Goal: Check status: Check status

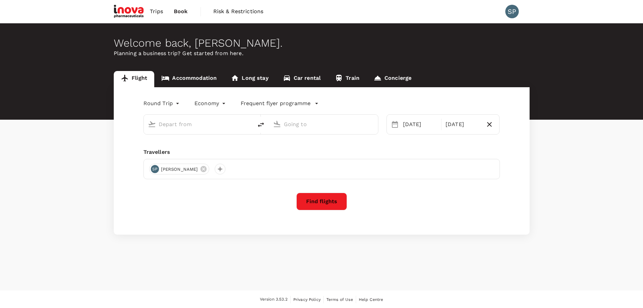
click at [157, 12] on span "Trips" at bounding box center [156, 11] width 13 height 8
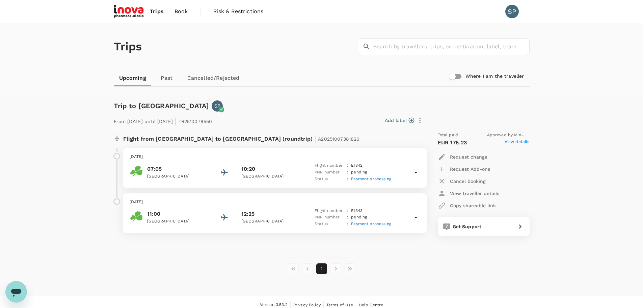
click at [69, 28] on div "Trips ​ ​ Upcoming Past Cancelled/Rejected Where I am the traveller" at bounding box center [321, 59] width 643 height 72
click at [42, 99] on div "Trips ​ ​ Upcoming Past Cancelled/Rejected Where I am the traveller Trip to Zur…" at bounding box center [321, 159] width 643 height 272
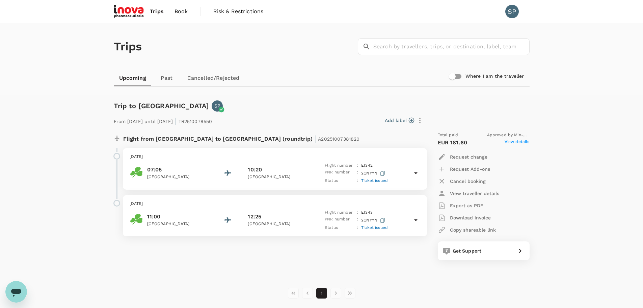
click at [62, 75] on div "Trips ​ ​ Upcoming Past Cancelled/Rejected Where I am the traveller" at bounding box center [321, 59] width 643 height 72
drag, startPoint x: 468, startPoint y: 142, endPoint x: 450, endPoint y: 143, distance: 18.3
click at [450, 143] on div "EUR 181.60 View details" at bounding box center [484, 142] width 92 height 8
click at [544, 154] on div "Trips ​ ​ Upcoming Past Cancelled/Rejected Where I am the traveller Trip to [GE…" at bounding box center [321, 171] width 643 height 296
click at [45, 45] on div "Trips ​ ​ Upcoming Past Cancelled/Rejected Where I am the traveller" at bounding box center [321, 59] width 643 height 72
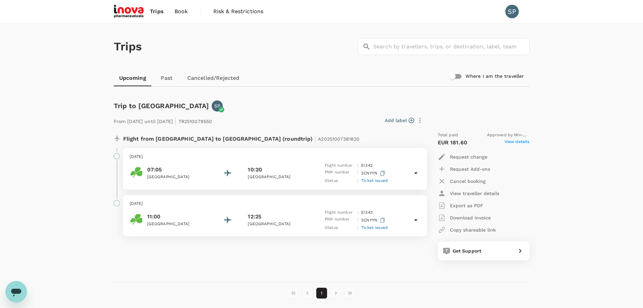
click at [511, 139] on span "View details" at bounding box center [517, 142] width 25 height 8
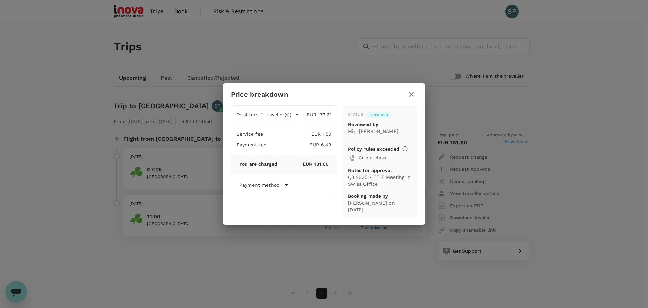
click at [273, 188] on p "Payment method" at bounding box center [259, 184] width 41 height 7
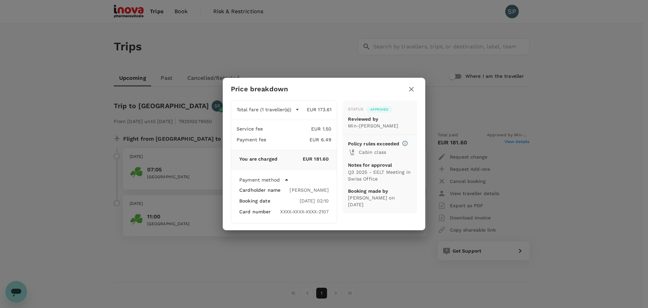
click at [275, 179] on p "Payment method" at bounding box center [259, 179] width 41 height 7
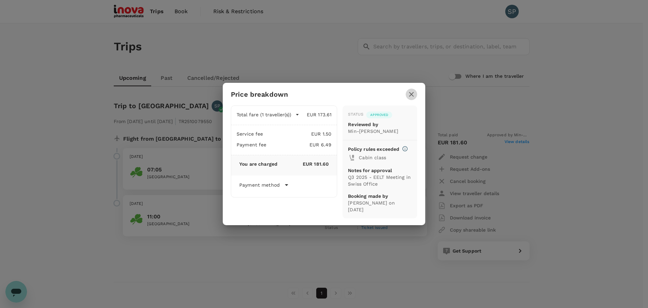
click at [410, 90] on icon "button" at bounding box center [412, 94] width 8 height 8
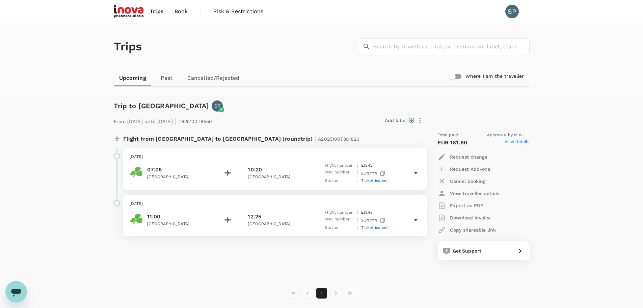
click at [542, 102] on div "Trips ​ ​ Upcoming Past Cancelled/Rejected Where I am the traveller Trip to [GE…" at bounding box center [321, 171] width 643 height 296
click at [468, 218] on p "Download invoice" at bounding box center [470, 217] width 41 height 7
click at [329, 94] on div "Trip to [GEOGRAPHIC_DATA] [GEOGRAPHIC_DATA] From [DATE] until [DATE] | TR251007…" at bounding box center [318, 185] width 421 height 192
click at [314, 69] on div "Trips ​ ​" at bounding box center [320, 45] width 419 height 49
click at [581, 83] on div "Trips ​ ​ Upcoming Past Cancelled/Rejected Where I am the traveller" at bounding box center [321, 59] width 643 height 72
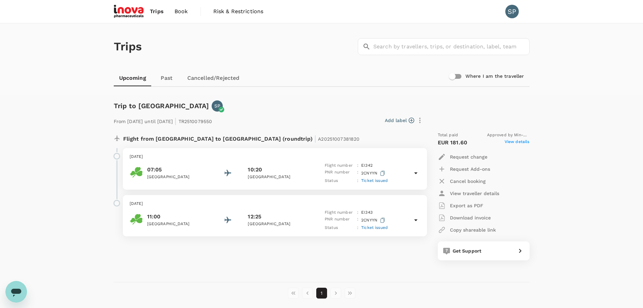
click at [477, 205] on p "Export as PDF" at bounding box center [466, 205] width 33 height 7
click at [87, 33] on div "Trips ​ ​ Upcoming Past Cancelled/Rejected Where I am the traveller" at bounding box center [321, 59] width 643 height 72
click at [157, 10] on span "Trips" at bounding box center [157, 11] width 14 height 8
click at [415, 173] on icon at bounding box center [416, 173] width 8 height 8
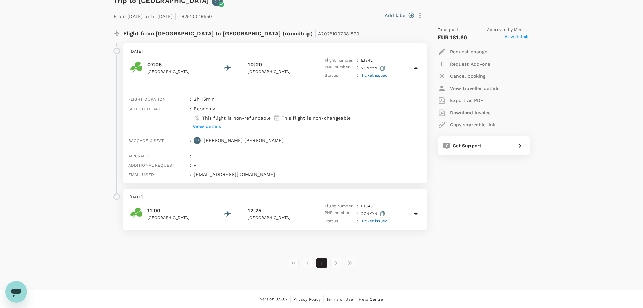
scroll to position [105, 0]
click at [418, 210] on icon at bounding box center [416, 213] width 8 height 8
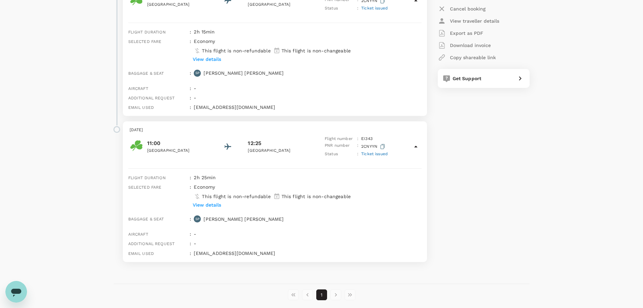
scroll to position [204, 0]
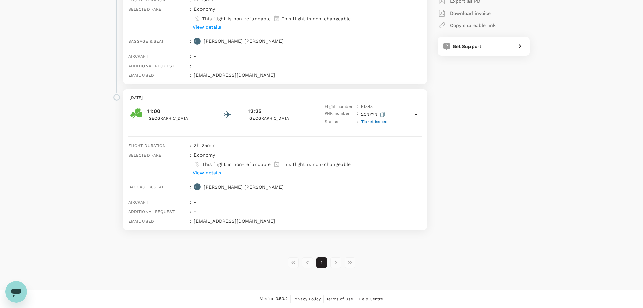
click at [219, 174] on p "View details" at bounding box center [207, 172] width 28 height 7
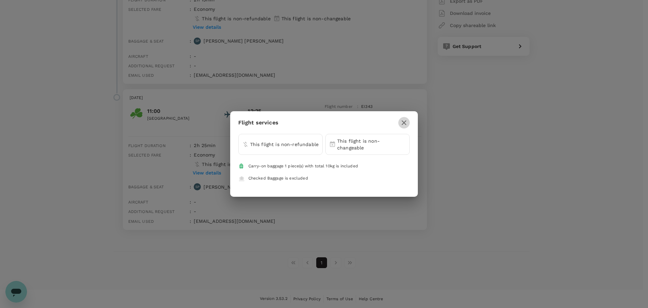
click at [406, 123] on icon "button" at bounding box center [404, 123] width 8 height 8
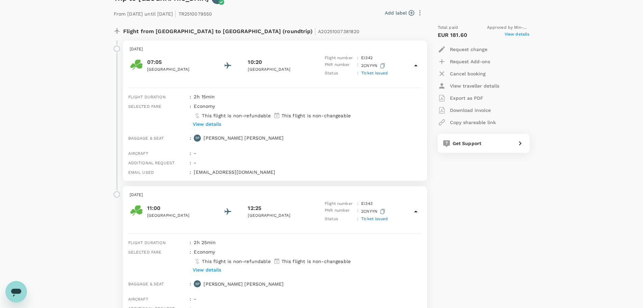
scroll to position [35, 0]
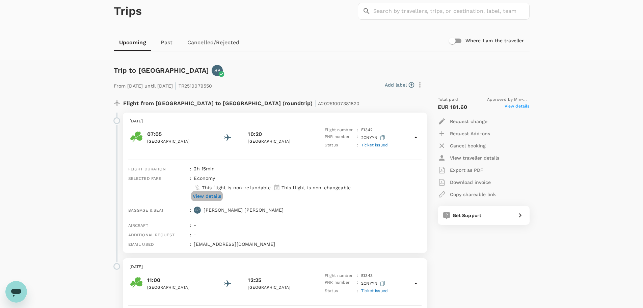
click at [204, 196] on p "View details" at bounding box center [207, 195] width 28 height 7
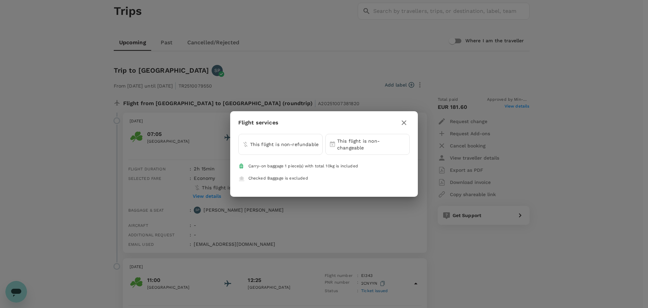
click at [407, 122] on icon "button" at bounding box center [404, 123] width 8 height 8
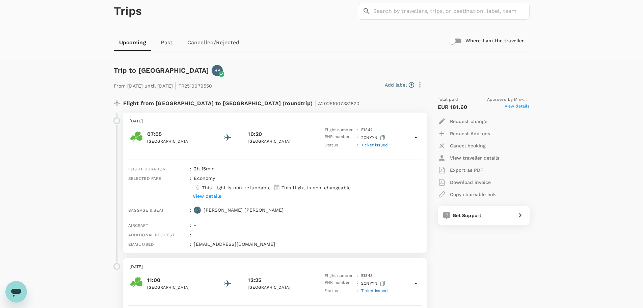
click at [512, 74] on div "From [DATE] until [DATE] | TR2510079550 Add label Flight from [GEOGRAPHIC_DATA]…" at bounding box center [316, 237] width 427 height 344
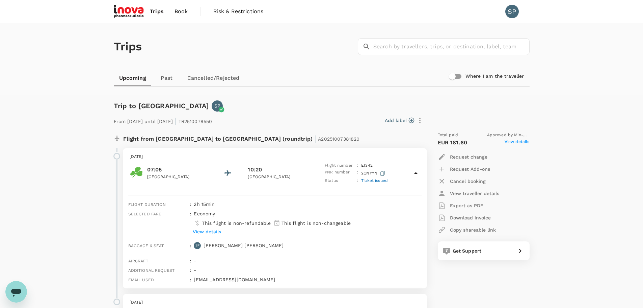
click at [253, 50] on div "Trips ​ ​" at bounding box center [320, 45] width 419 height 49
click at [62, 58] on div "Trips ​ ​ Upcoming Past Cancelled/Rejected Where I am the traveller" at bounding box center [321, 59] width 643 height 72
